Goal: Entertainment & Leisure: Consume media (video, audio)

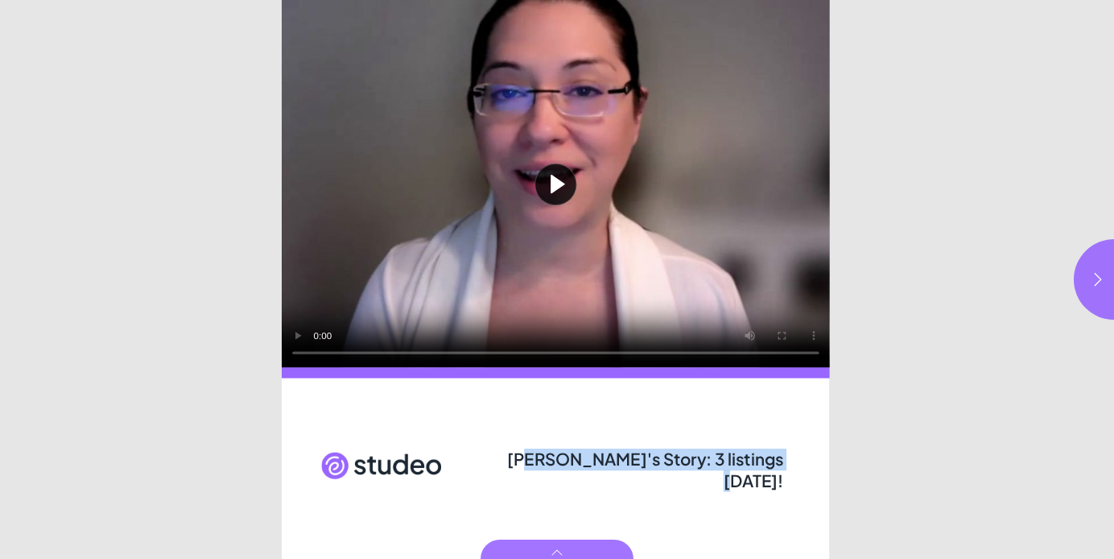
drag, startPoint x: 536, startPoint y: 460, endPoint x: 765, endPoint y: 464, distance: 229.4
click at [765, 464] on span "[PERSON_NAME]'s Story: 3 listings [DATE]!" at bounding box center [645, 469] width 277 height 43
click at [1088, 287] on button "button" at bounding box center [1114, 279] width 80 height 80
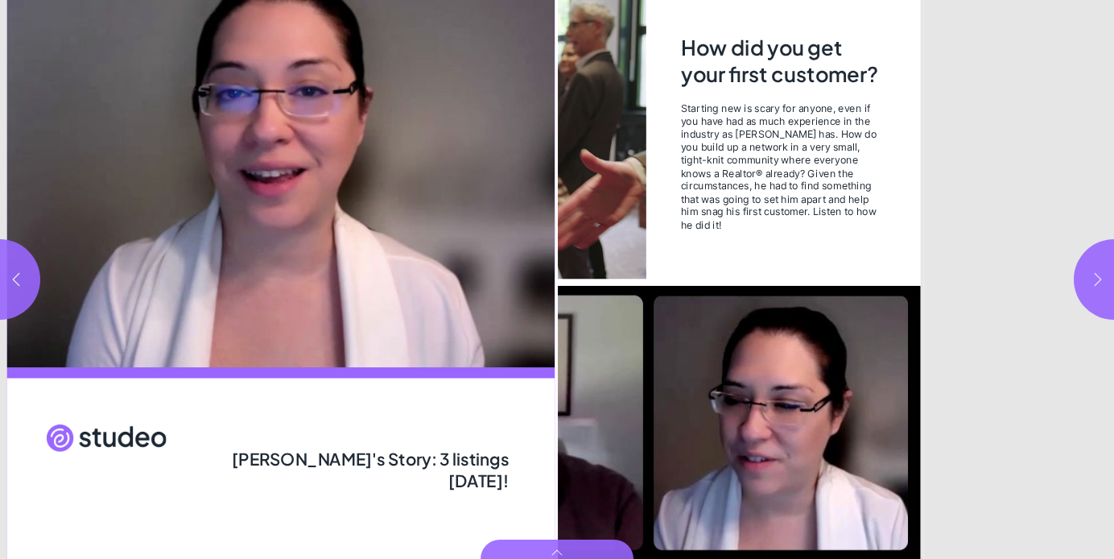
click at [1088, 287] on button "button" at bounding box center [1114, 279] width 80 height 80
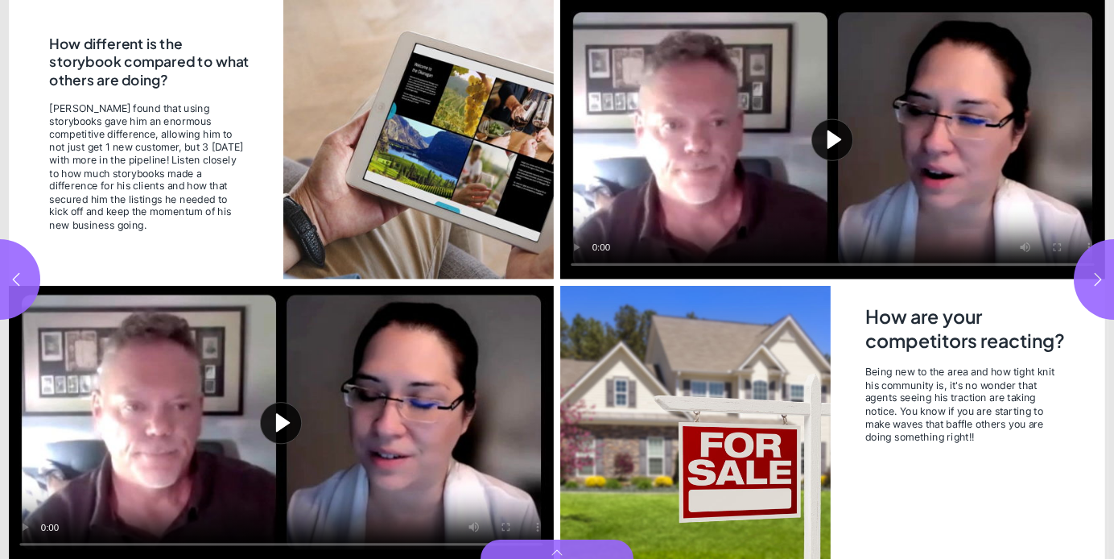
click at [342, 420] on button "Play video" at bounding box center [281, 422] width 545 height 273
click at [291, 430] on video "Video" at bounding box center [281, 422] width 545 height 273
click at [23, 266] on button "button" at bounding box center [0, 279] width 80 height 80
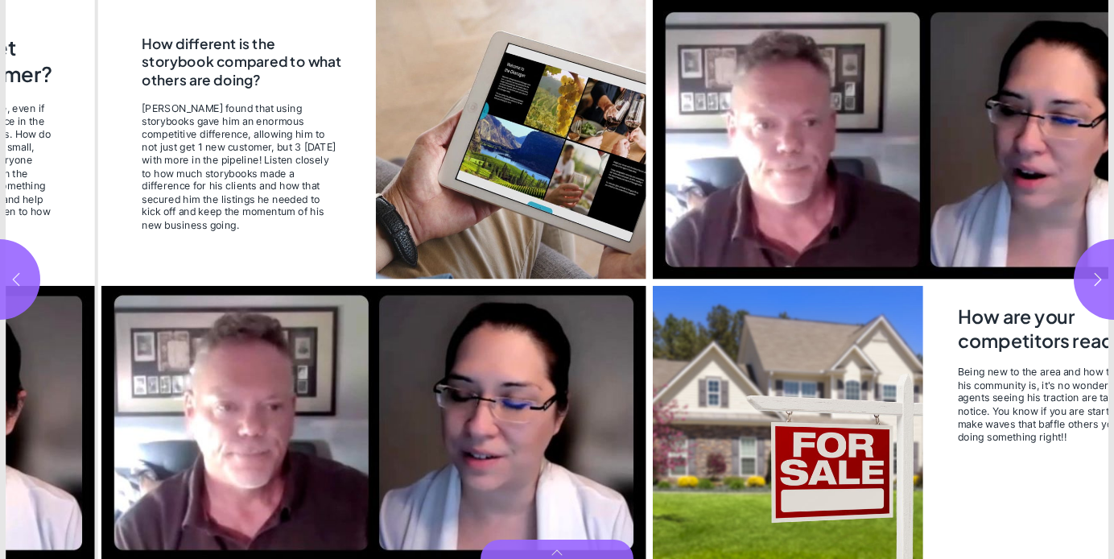
click at [23, 266] on button "button" at bounding box center [0, 279] width 80 height 80
type input "*"
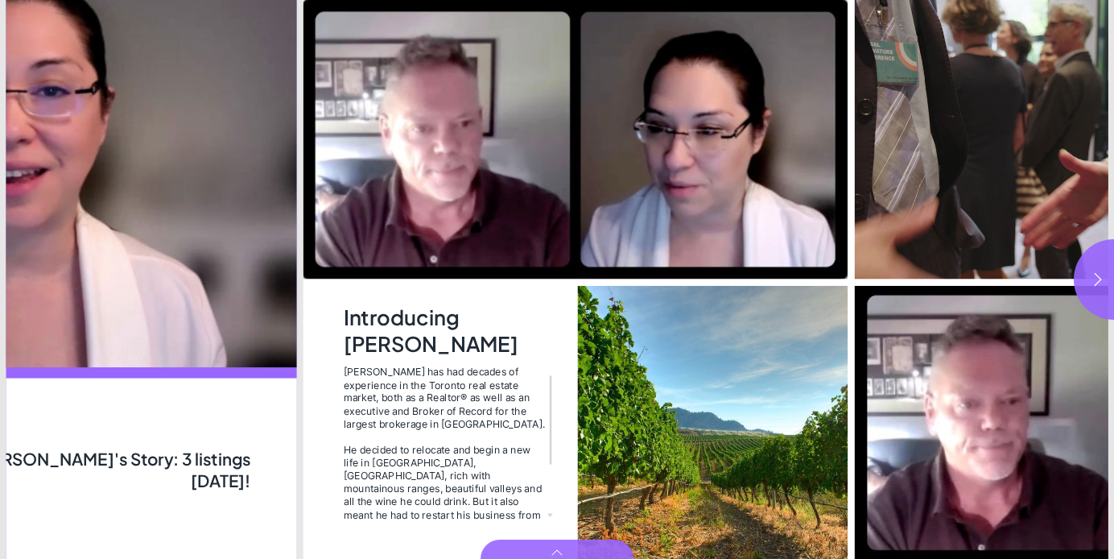
click at [23, 266] on img "Page 1" at bounding box center [23, 183] width 548 height 367
